Goal: Transaction & Acquisition: Purchase product/service

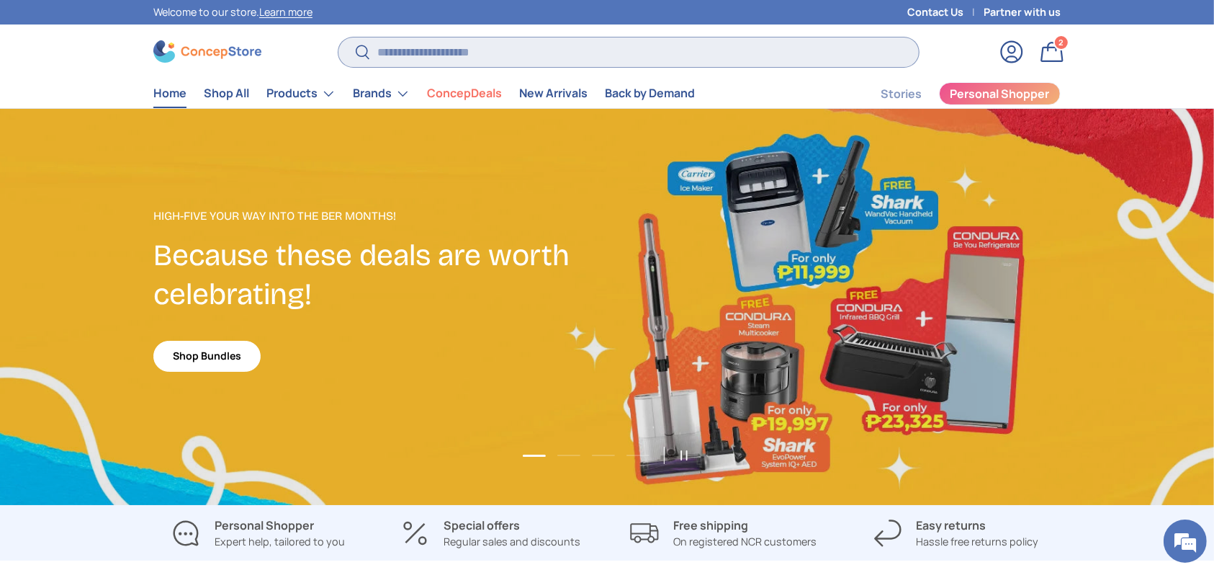
click at [688, 42] on input "Search" at bounding box center [628, 52] width 580 height 30
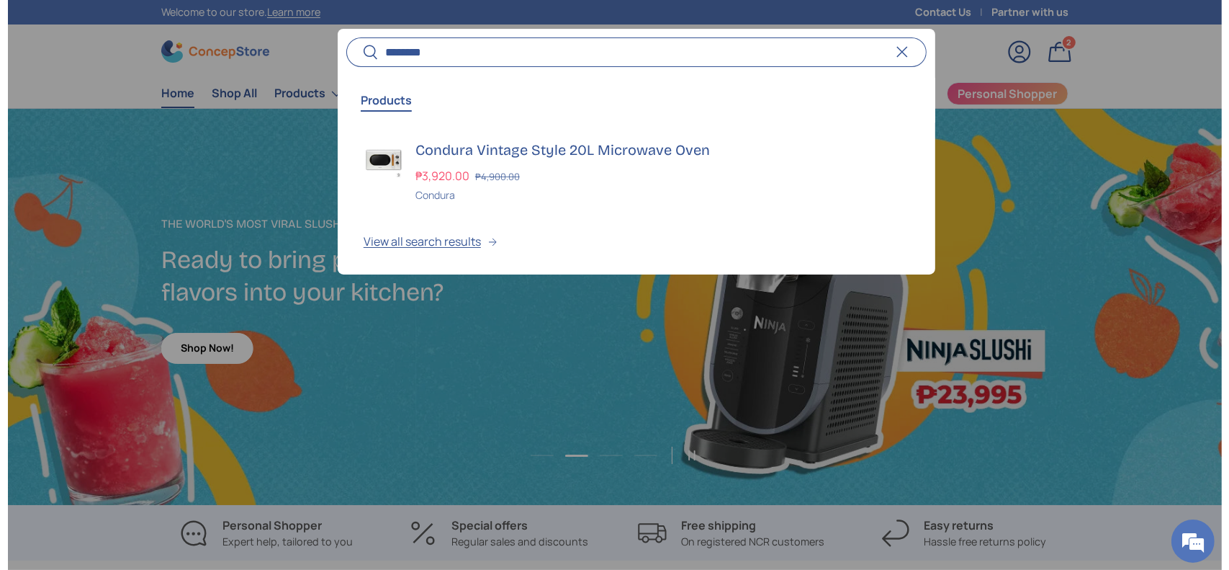
scroll to position [0, 1228]
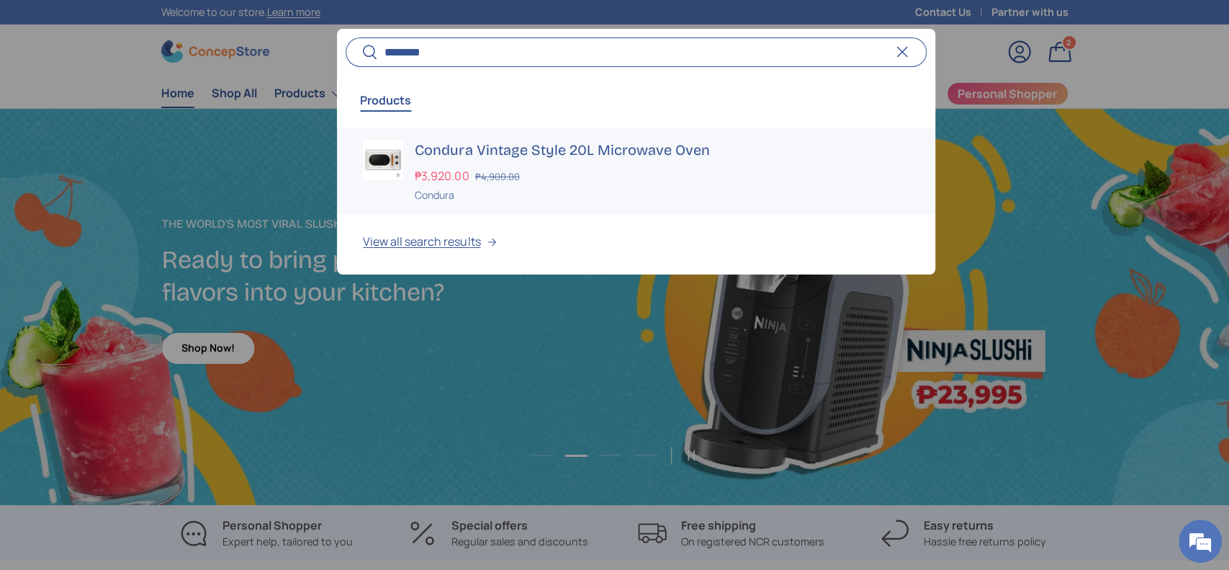
type input "********"
click at [639, 159] on div "Condura Vintage Style 20L Microwave Oven ₱3,920.00 ₱4,900.00 Unit price / Unava…" at bounding box center [662, 171] width 494 height 63
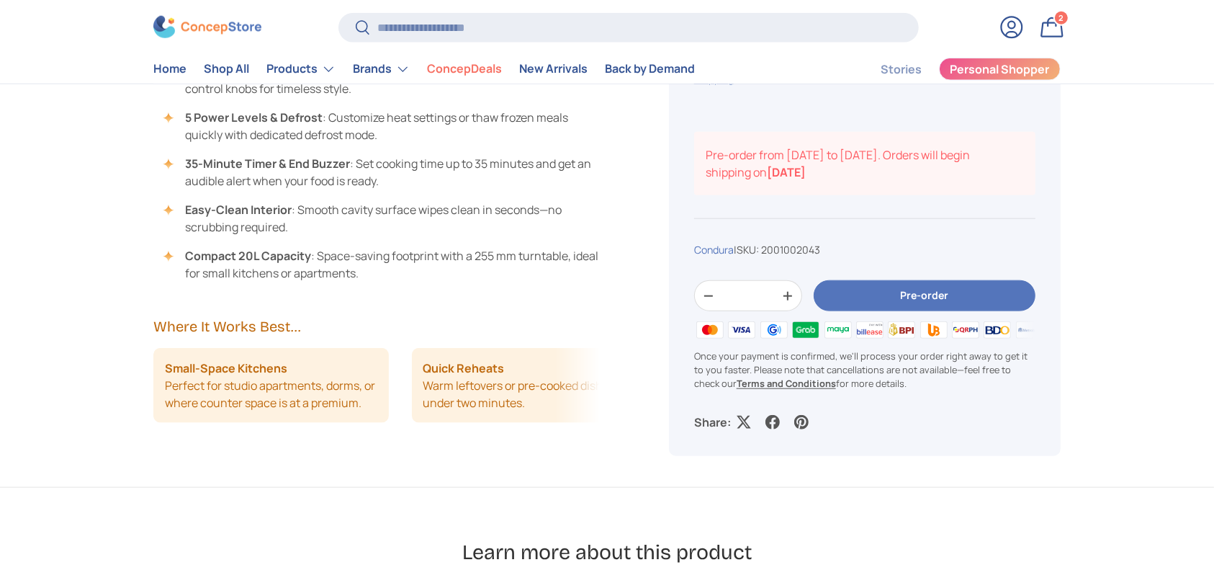
scroll to position [1151, 0]
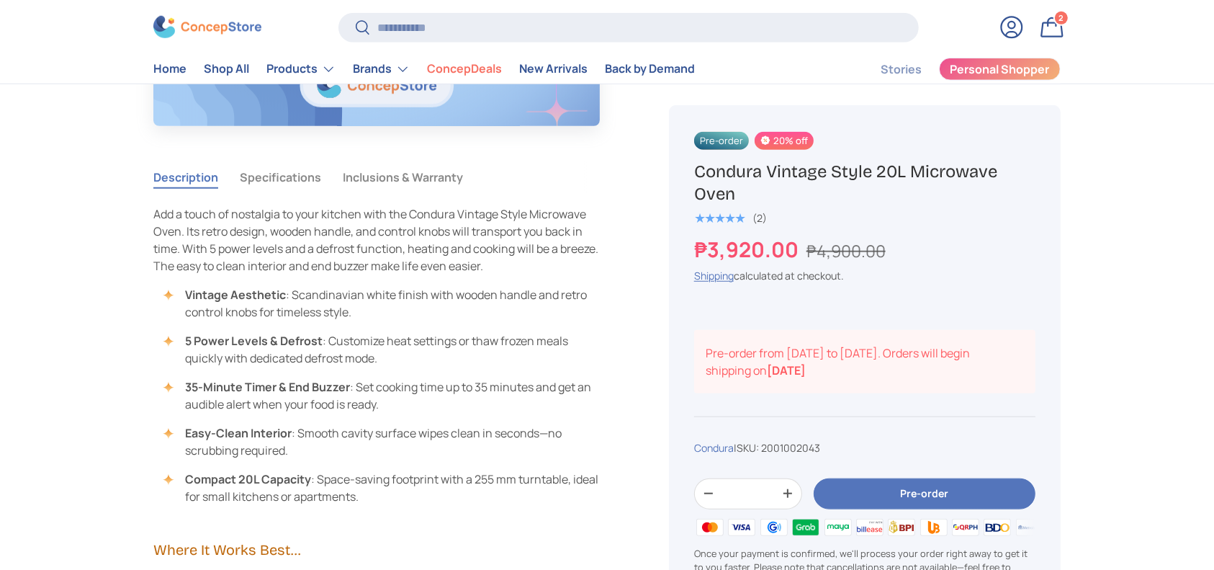
click at [301, 168] on button "Specifications" at bounding box center [280, 177] width 81 height 33
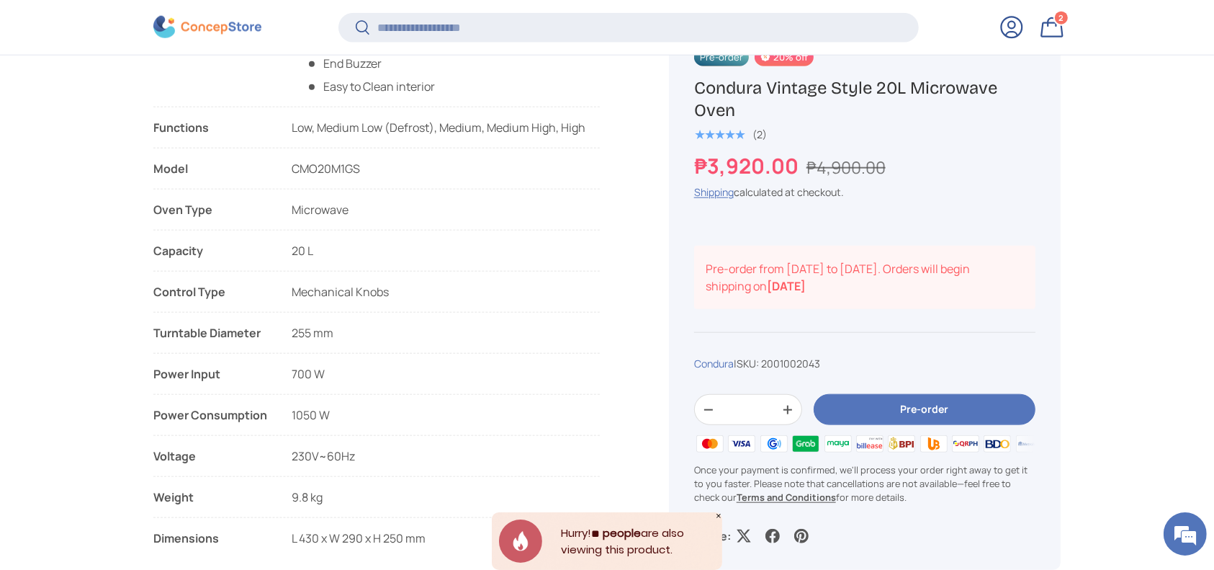
scroll to position [1629, 0]
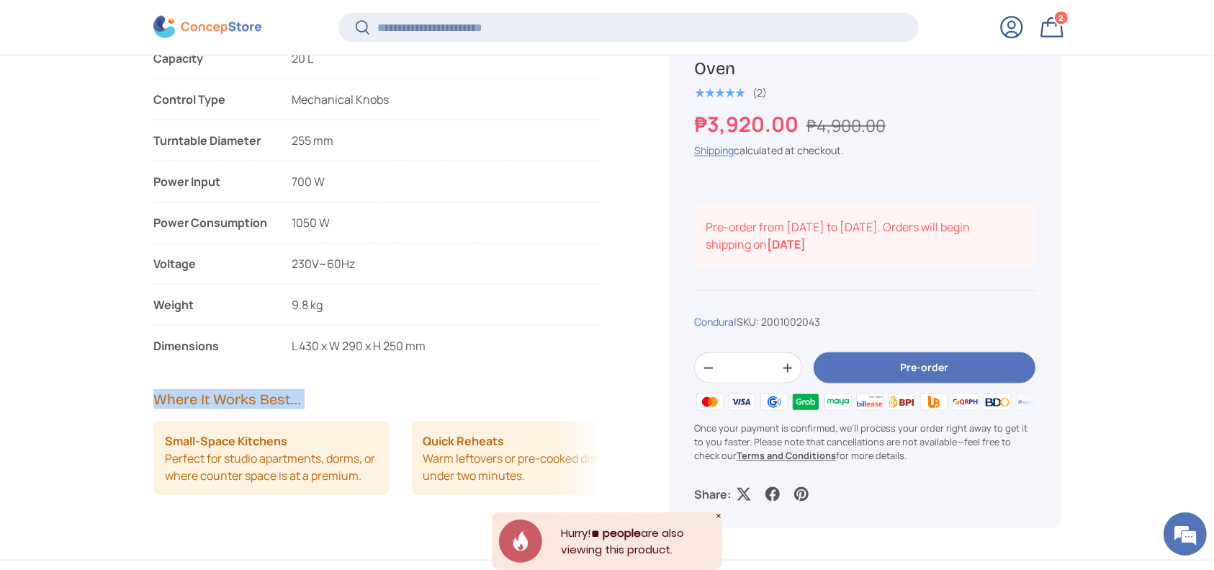
copy main "Included Items 1 Microwave Unit 1x Owner's Manual Warranty Terms Warranty Perio…"
copy li "imensions L 430 x W 290 x H 250 mm"
drag, startPoint x: 475, startPoint y: 351, endPoint x: 156, endPoint y: 338, distance: 319.9
click at [156, 338] on li "Dimensions L 430 x W 290 x H 250 mm" at bounding box center [376, 345] width 446 height 17
